Goal: Task Accomplishment & Management: Manage account settings

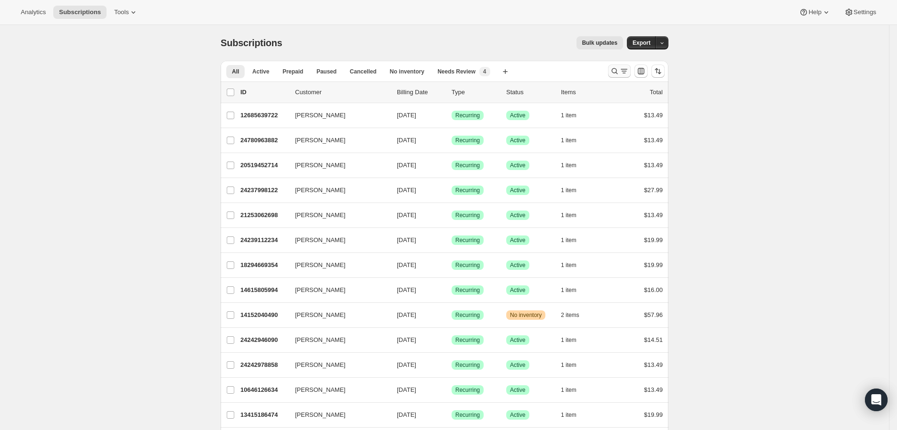
click at [619, 72] on icon "Search and filter results" at bounding box center [614, 70] width 9 height 9
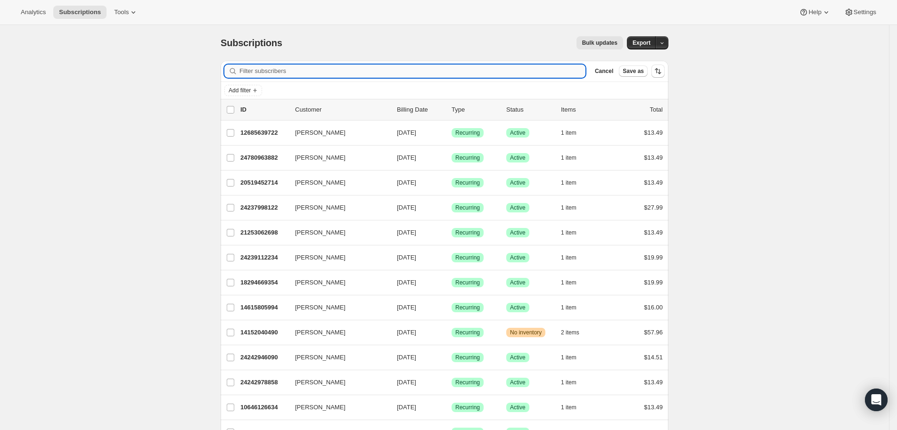
click at [313, 66] on input "Filter subscribers" at bounding box center [412, 71] width 346 height 13
paste input "robinburgher@yahoo.com"
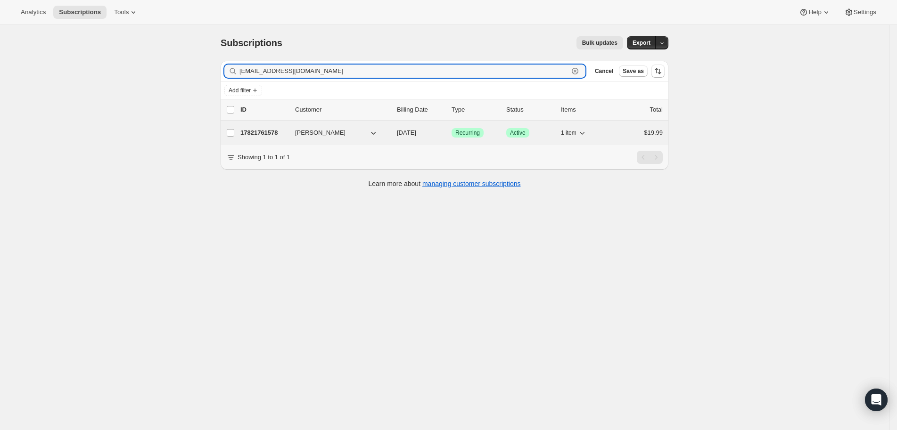
type input "robinburgher@yahoo.com"
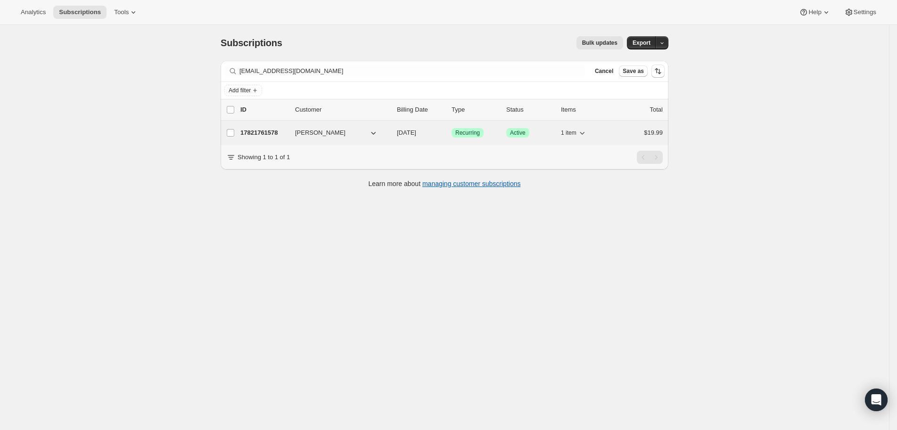
click at [279, 133] on p "17821761578" at bounding box center [263, 132] width 47 height 9
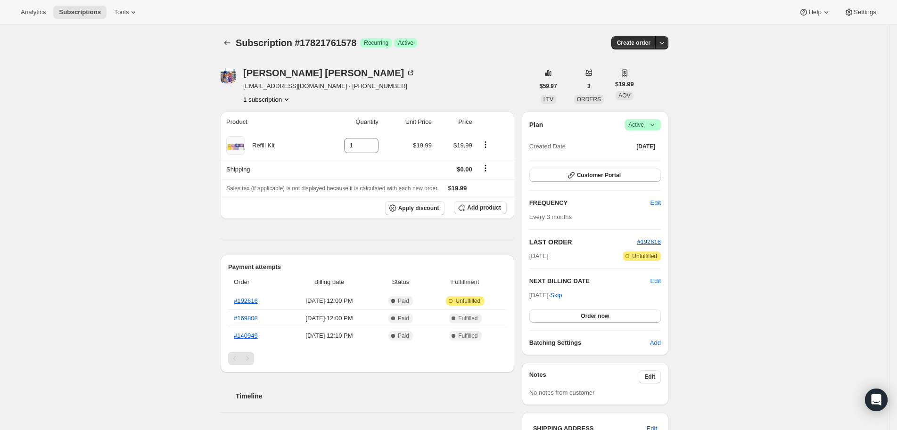
click at [659, 130] on span "Success Active |" at bounding box center [643, 124] width 36 height 11
click at [653, 161] on span "Cancel subscription" at bounding box center [643, 159] width 53 height 7
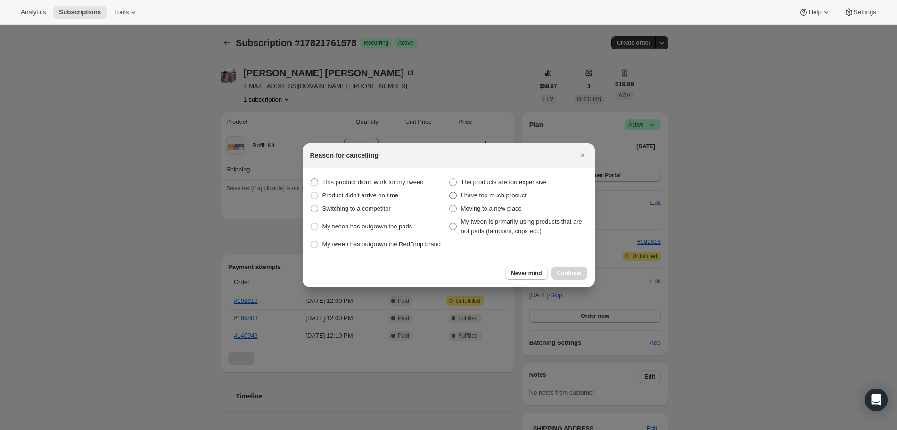
click at [497, 192] on span "I have too much product" at bounding box center [494, 195] width 66 height 7
click at [450, 192] on product "I have too much product" at bounding box center [449, 192] width 0 height 0
radio product "true"
click at [574, 277] on span "Continue" at bounding box center [569, 274] width 25 height 8
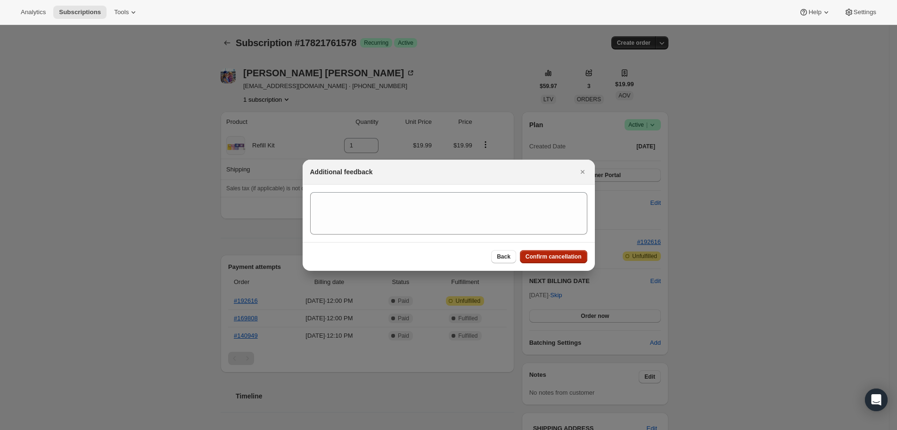
drag, startPoint x: 575, startPoint y: 265, endPoint x: 575, endPoint y: 258, distance: 7.1
click at [575, 265] on div "Back Confirm cancellation" at bounding box center [449, 256] width 292 height 29
click at [575, 253] on button "Confirm cancellation" at bounding box center [553, 256] width 67 height 13
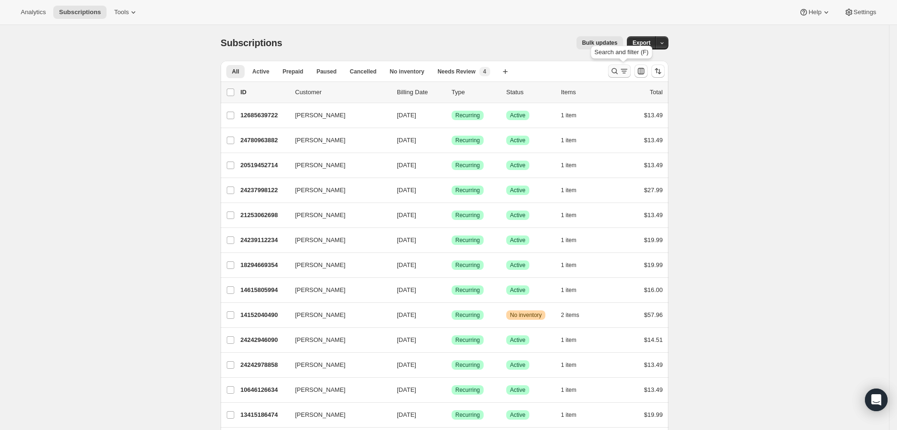
click at [617, 70] on icon "Search and filter results" at bounding box center [614, 70] width 9 height 9
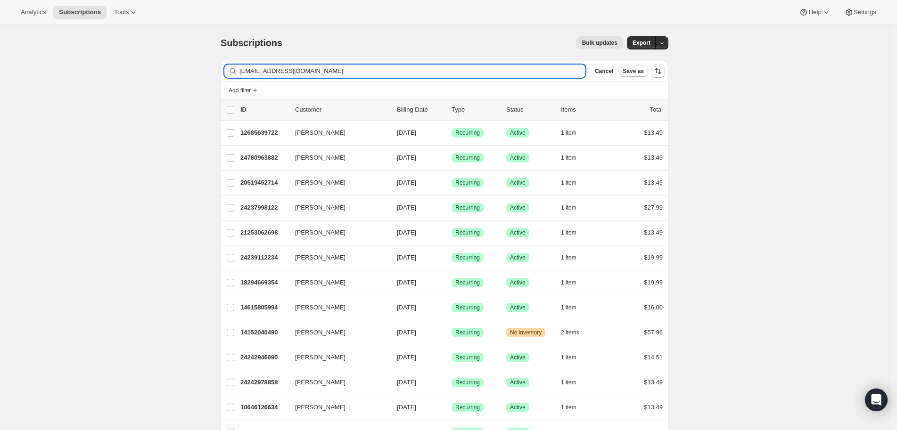
type input "[EMAIL_ADDRESS][DOMAIN_NAME]"
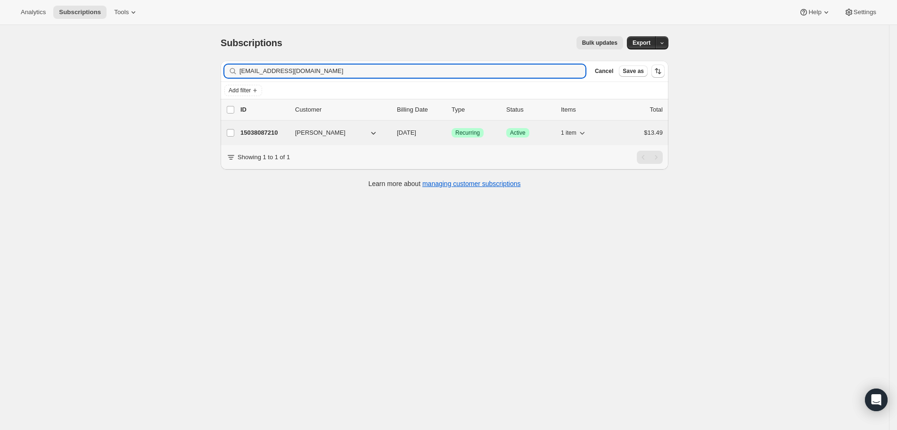
click at [256, 134] on p "15038087210" at bounding box center [263, 132] width 47 height 9
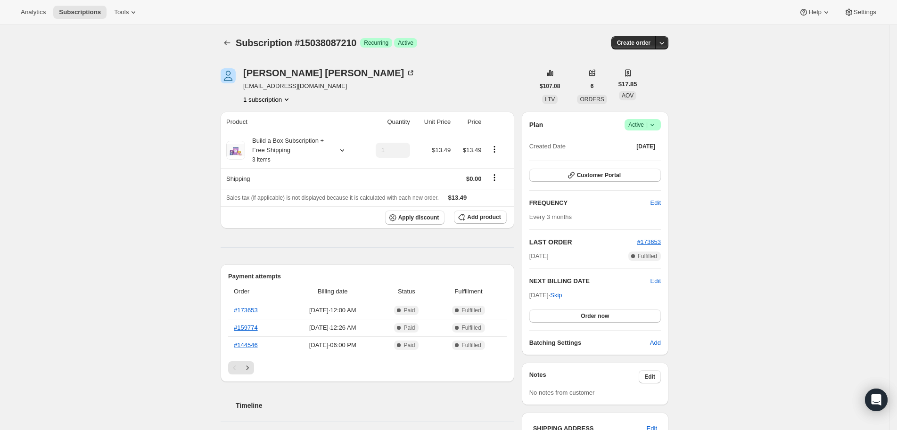
click at [653, 129] on icon at bounding box center [652, 124] width 9 height 9
click at [648, 155] on span "Cancel subscription" at bounding box center [643, 159] width 53 height 9
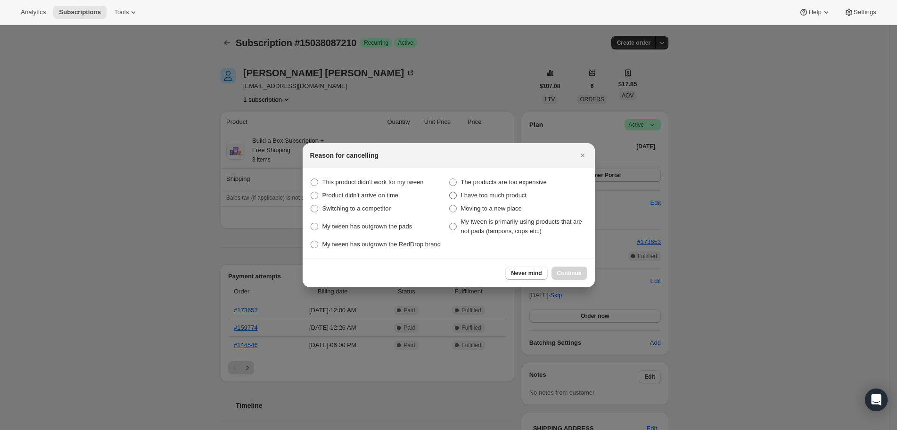
click at [503, 192] on span "I have too much product" at bounding box center [494, 195] width 66 height 7
click at [450, 192] on product "I have too much product" at bounding box center [449, 192] width 0 height 0
radio product "true"
click at [565, 272] on button "Continue" at bounding box center [569, 273] width 36 height 13
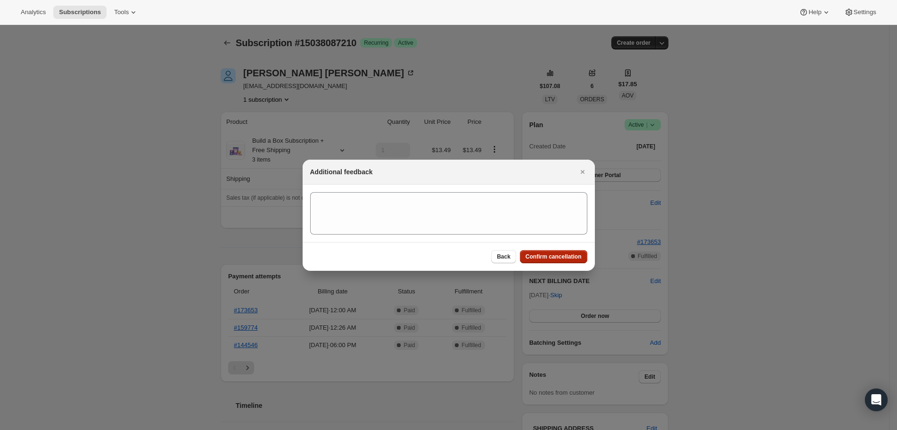
click at [567, 262] on button "Confirm cancellation" at bounding box center [553, 256] width 67 height 13
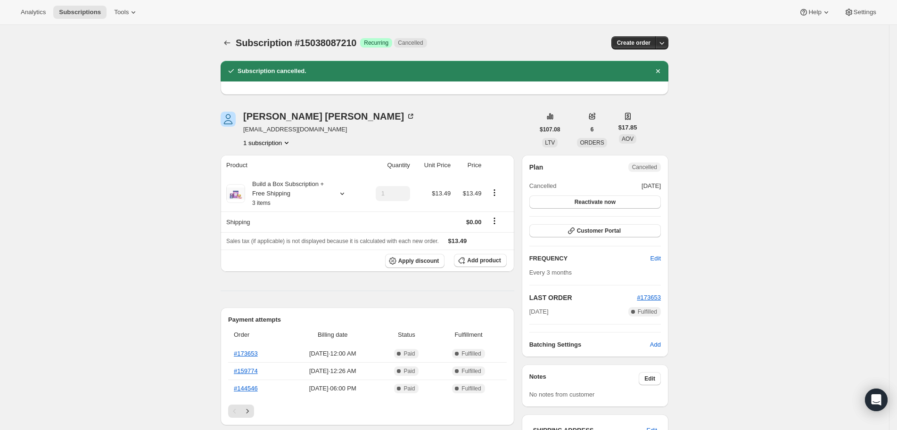
click at [447, 15] on div "Analytics Subscriptions Tools Help Settings" at bounding box center [448, 12] width 897 height 25
